Goal: Check status: Check status

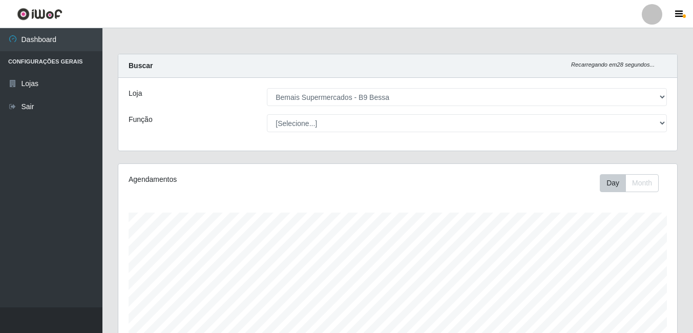
select select "410"
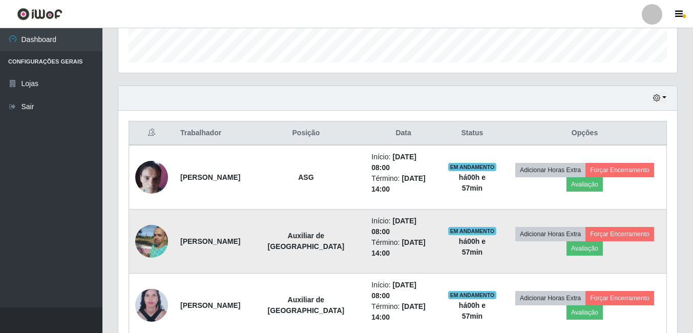
scroll to position [325, 0]
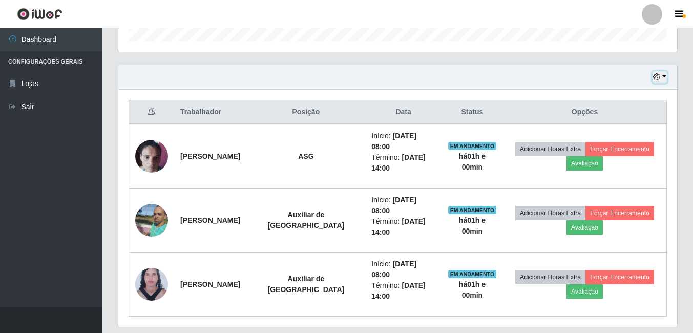
click at [660, 79] on icon "button" at bounding box center [656, 76] width 7 height 7
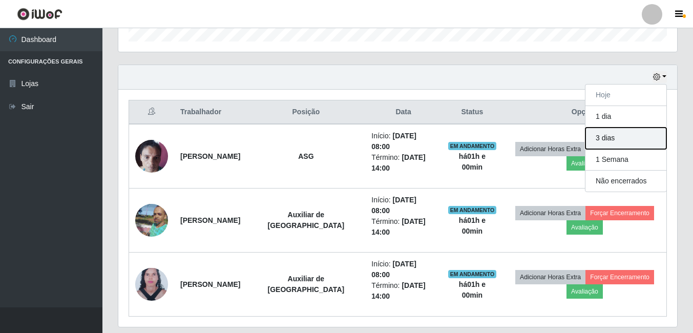
click at [611, 140] on button "3 dias" at bounding box center [625, 139] width 81 height 22
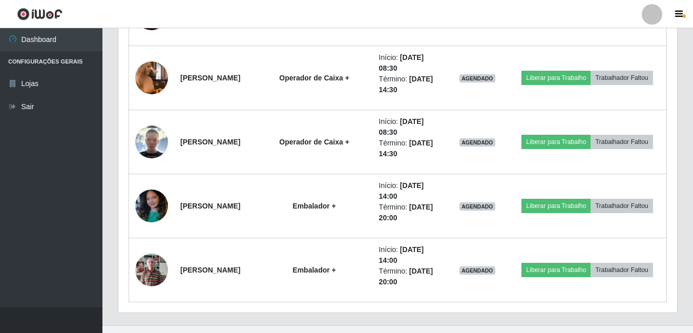
scroll to position [997, 0]
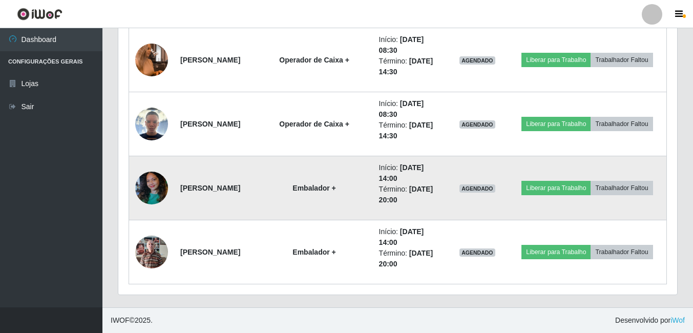
click at [151, 186] on img at bounding box center [151, 188] width 33 height 44
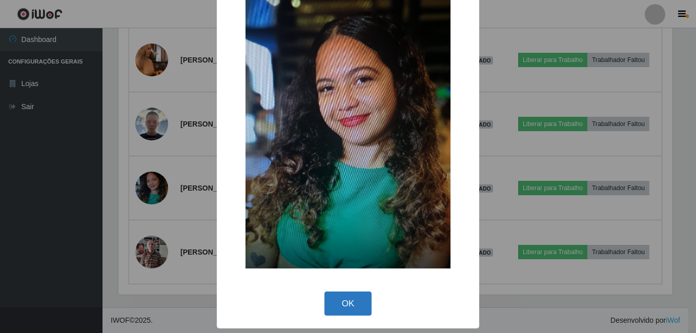
scroll to position [10, 0]
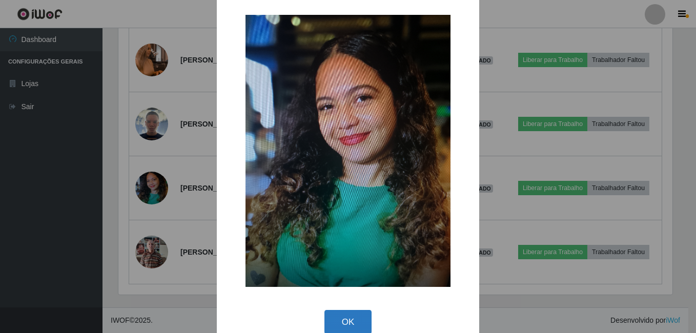
click at [336, 291] on div "× OK Cancel" at bounding box center [348, 170] width 262 height 353
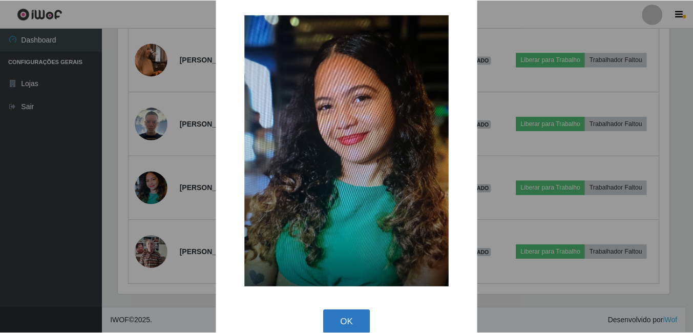
scroll to position [0, 0]
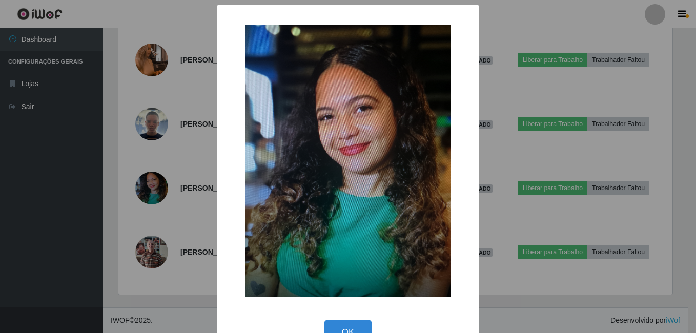
click at [356, 315] on div "× OK Cancel" at bounding box center [348, 181] width 262 height 353
click at [364, 326] on button "OK" at bounding box center [348, 332] width 48 height 24
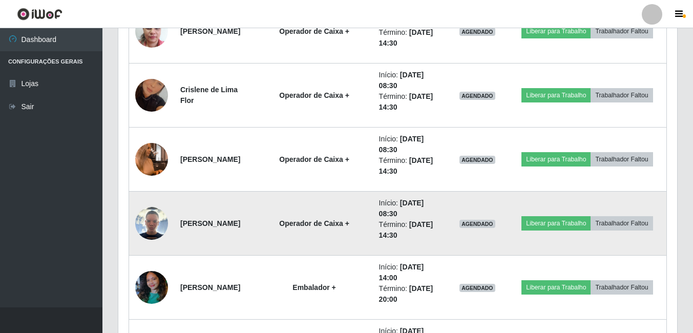
scroll to position [895, 0]
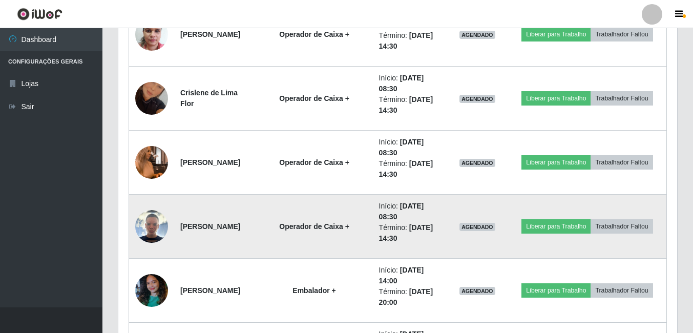
click at [157, 213] on img at bounding box center [151, 226] width 33 height 33
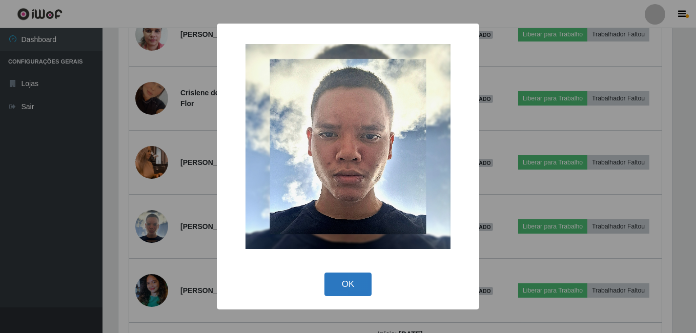
click at [359, 281] on button "OK" at bounding box center [348, 284] width 48 height 24
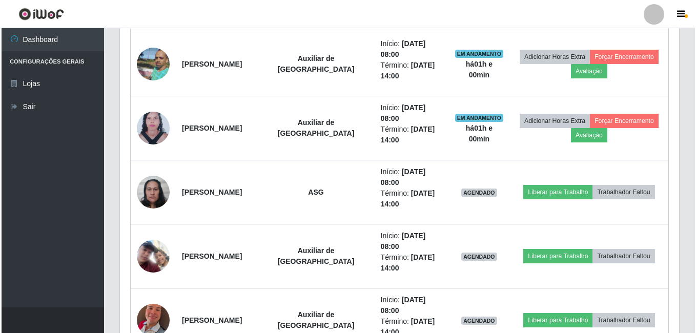
scroll to position [485, 0]
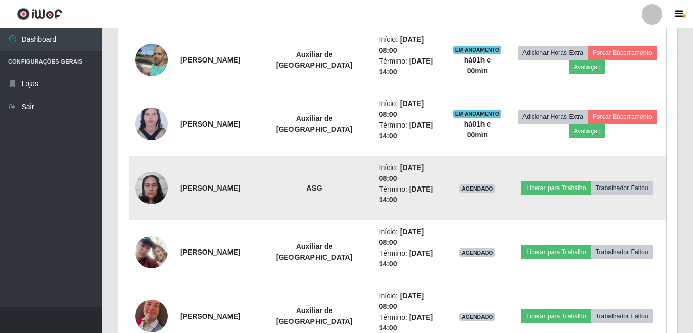
click at [155, 185] on img at bounding box center [151, 188] width 33 height 44
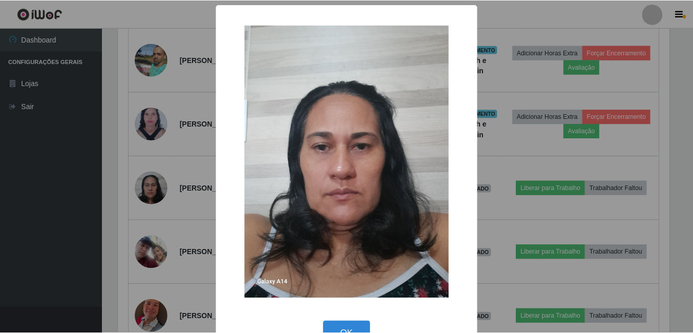
scroll to position [30, 0]
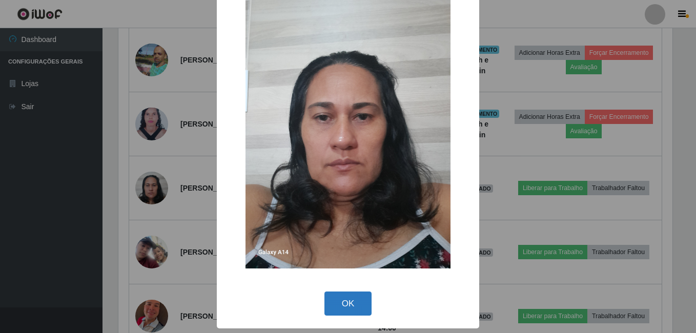
click at [343, 299] on button "OK" at bounding box center [348, 303] width 48 height 24
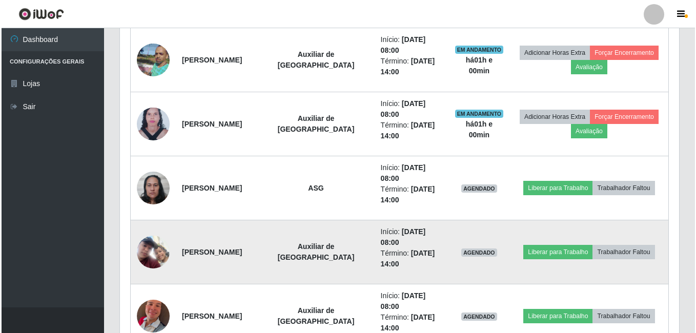
scroll to position [213, 559]
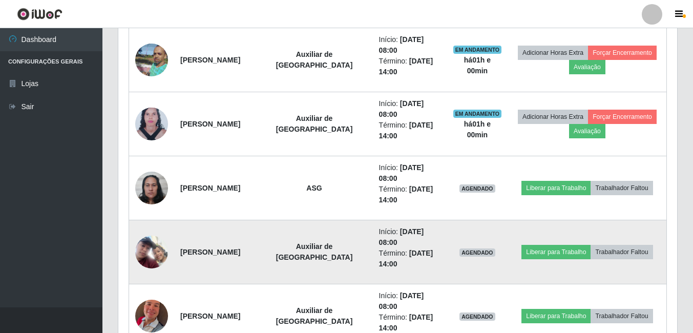
click at [148, 248] on img at bounding box center [151, 252] width 33 height 33
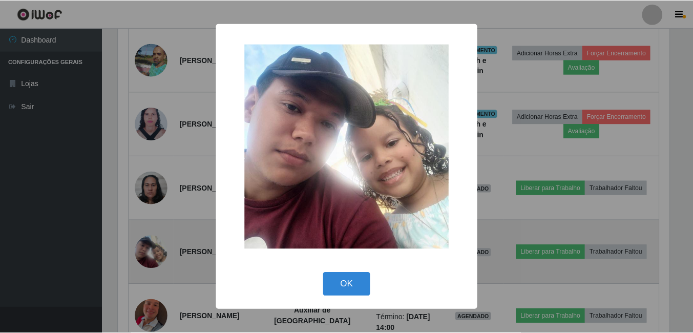
scroll to position [213, 554]
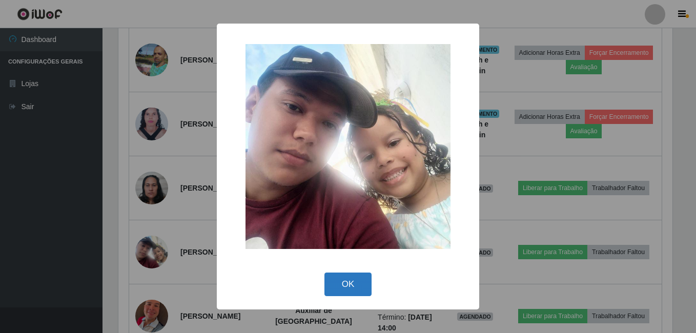
click at [343, 287] on button "OK" at bounding box center [348, 284] width 48 height 24
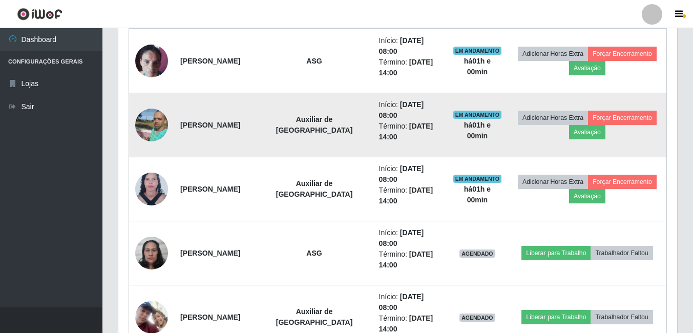
scroll to position [331, 0]
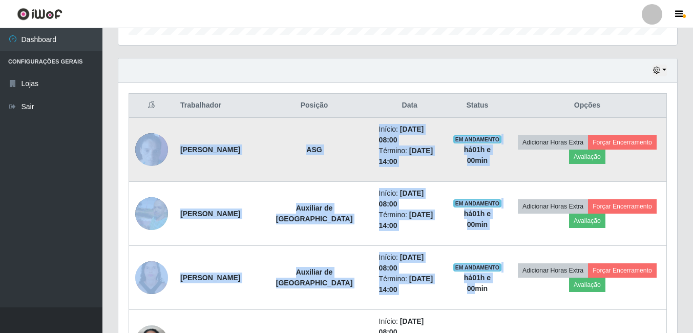
drag, startPoint x: 497, startPoint y: 278, endPoint x: 169, endPoint y: 153, distance: 351.8
click at [339, 168] on td "ASG" at bounding box center [314, 149] width 117 height 65
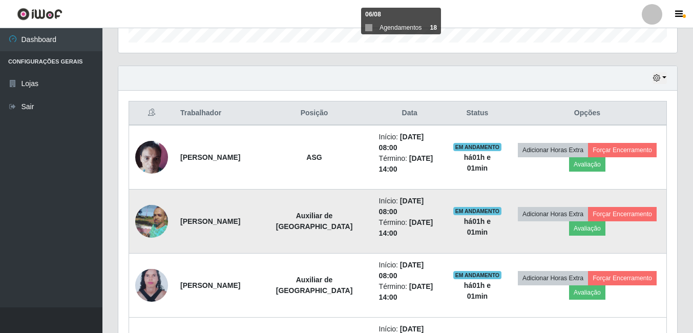
scroll to position [280, 0]
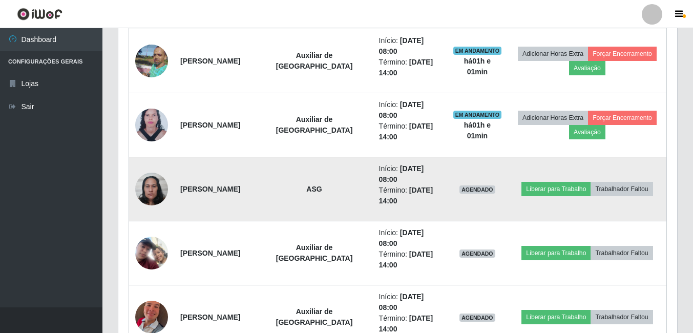
scroll to position [536, 0]
